Goal: Information Seeking & Learning: Learn about a topic

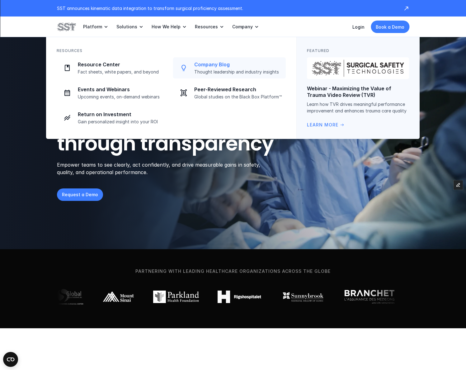
click at [214, 72] on p "Thought leadership and industry insights" at bounding box center [238, 72] width 88 height 6
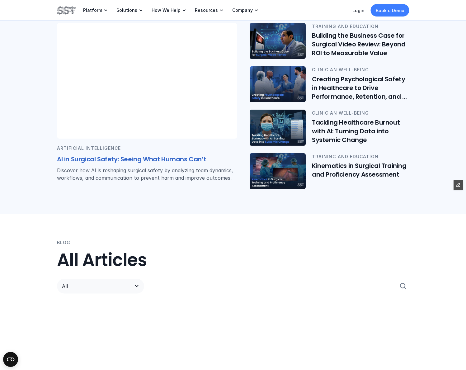
scroll to position [160, 0]
